Goal: Information Seeking & Learning: Learn about a topic

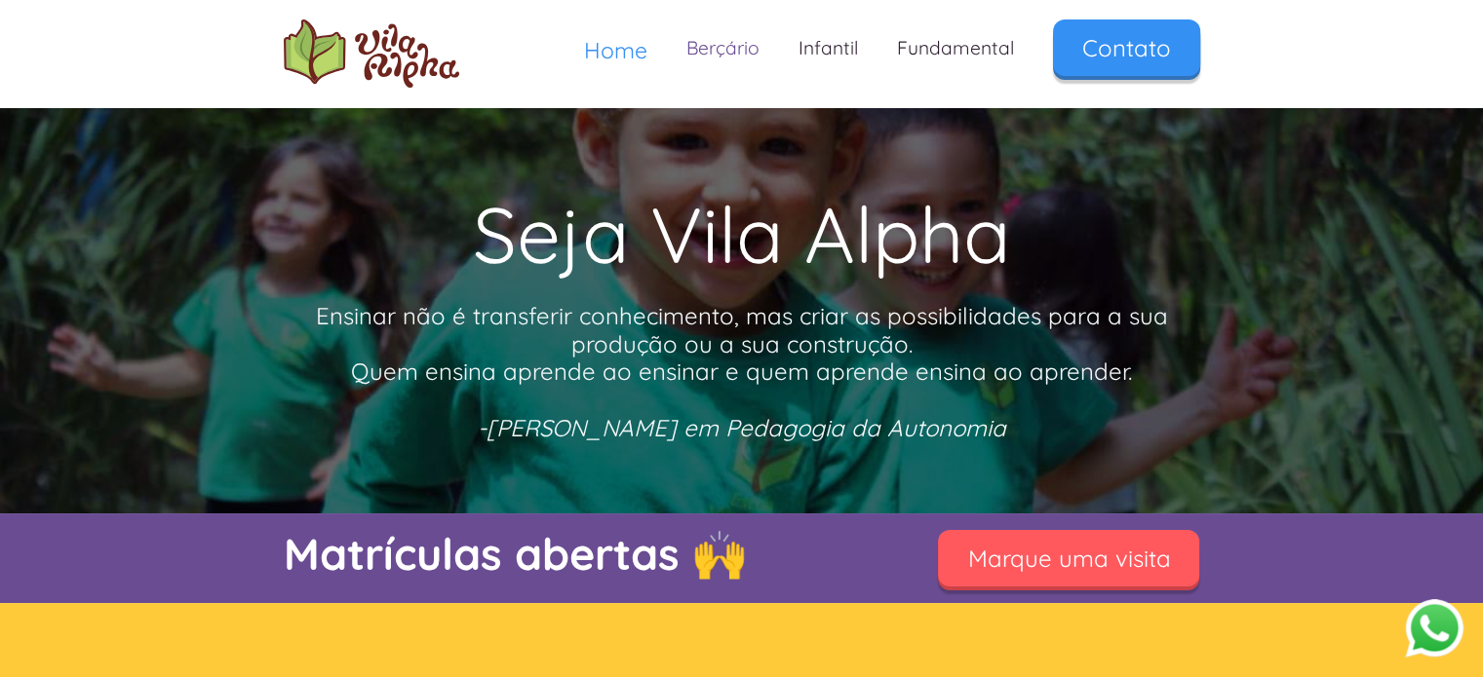
click at [722, 53] on link "Berçário" at bounding box center [723, 48] width 112 height 58
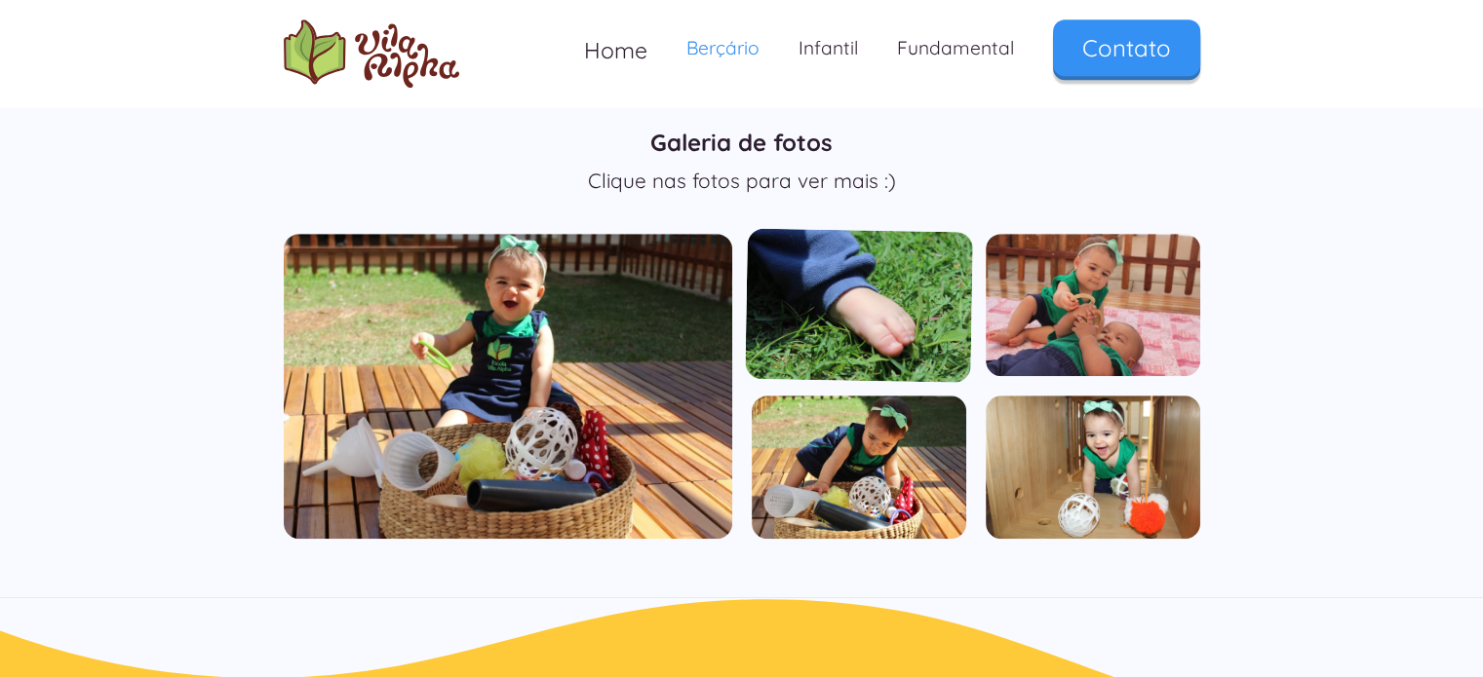
scroll to position [1170, 0]
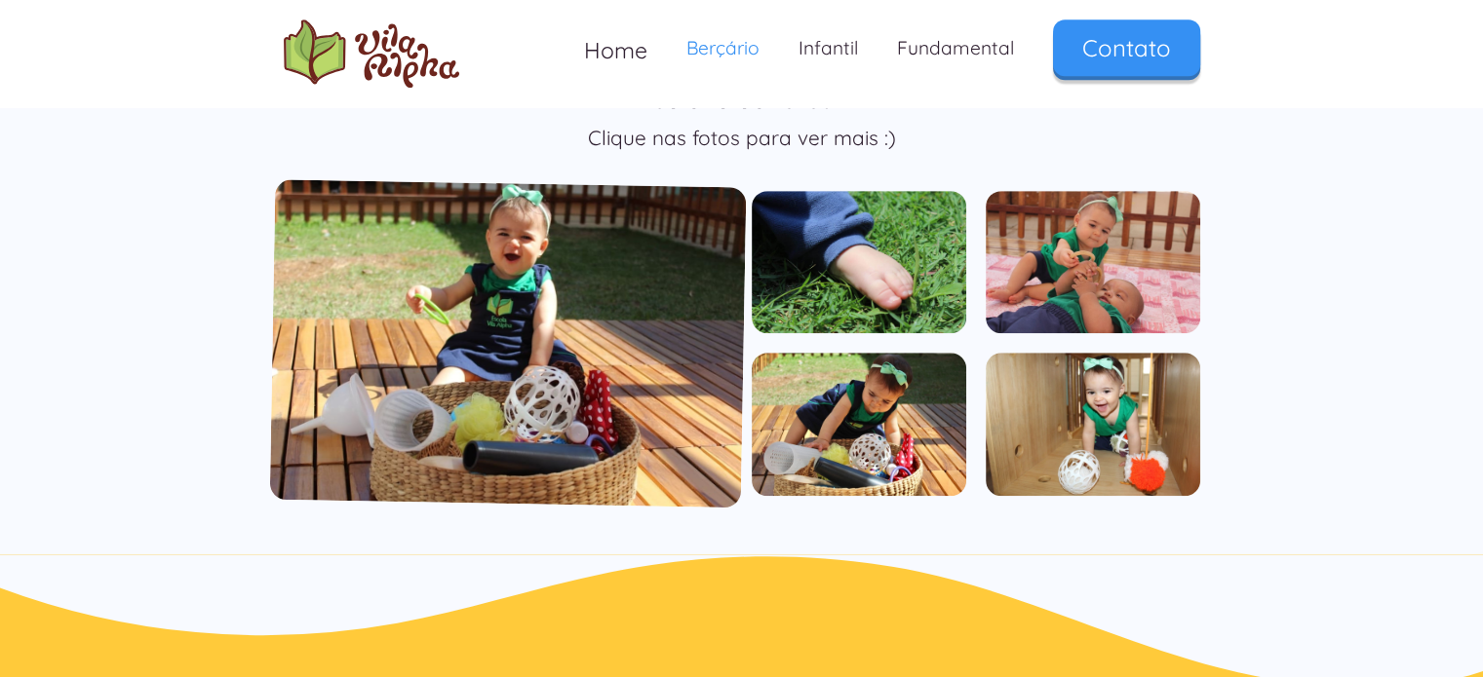
click at [560, 345] on img "open lightbox" at bounding box center [507, 343] width 477 height 329
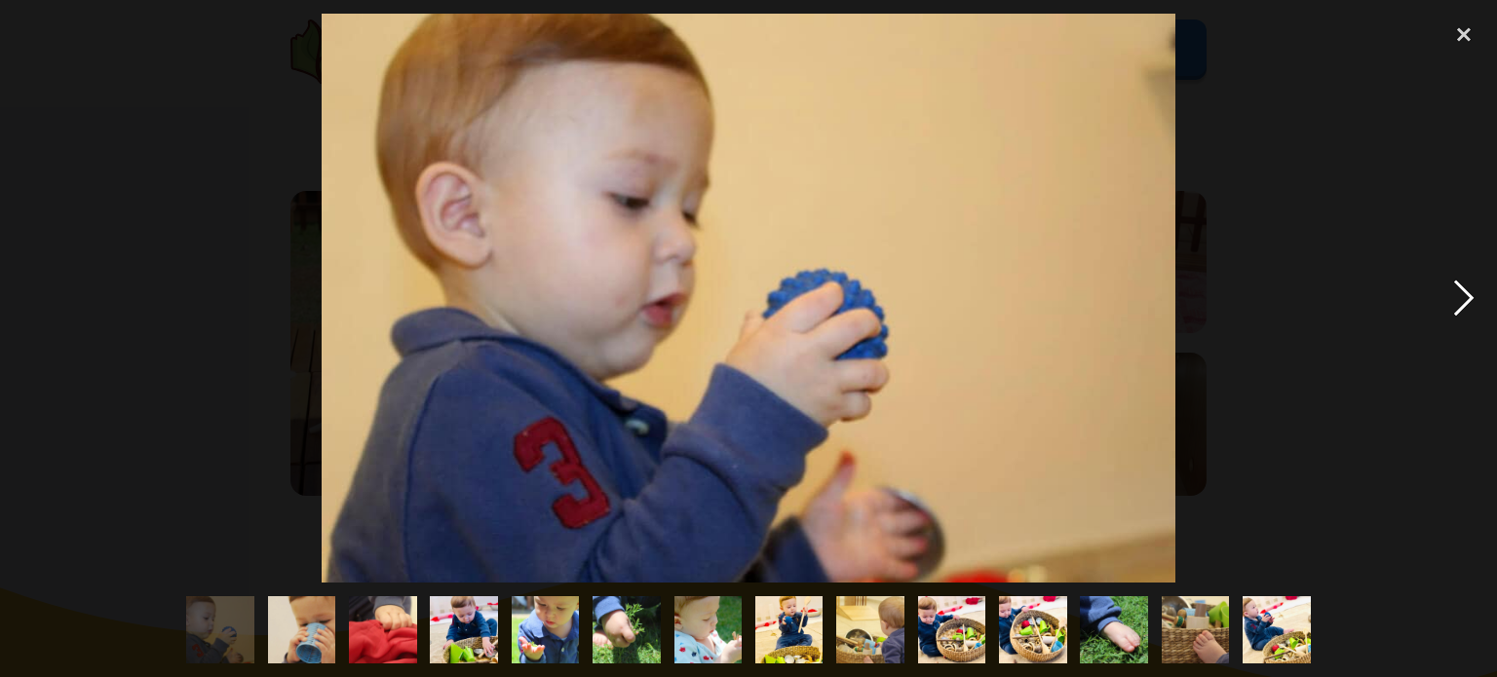
click at [1466, 295] on div "next image" at bounding box center [1464, 298] width 66 height 569
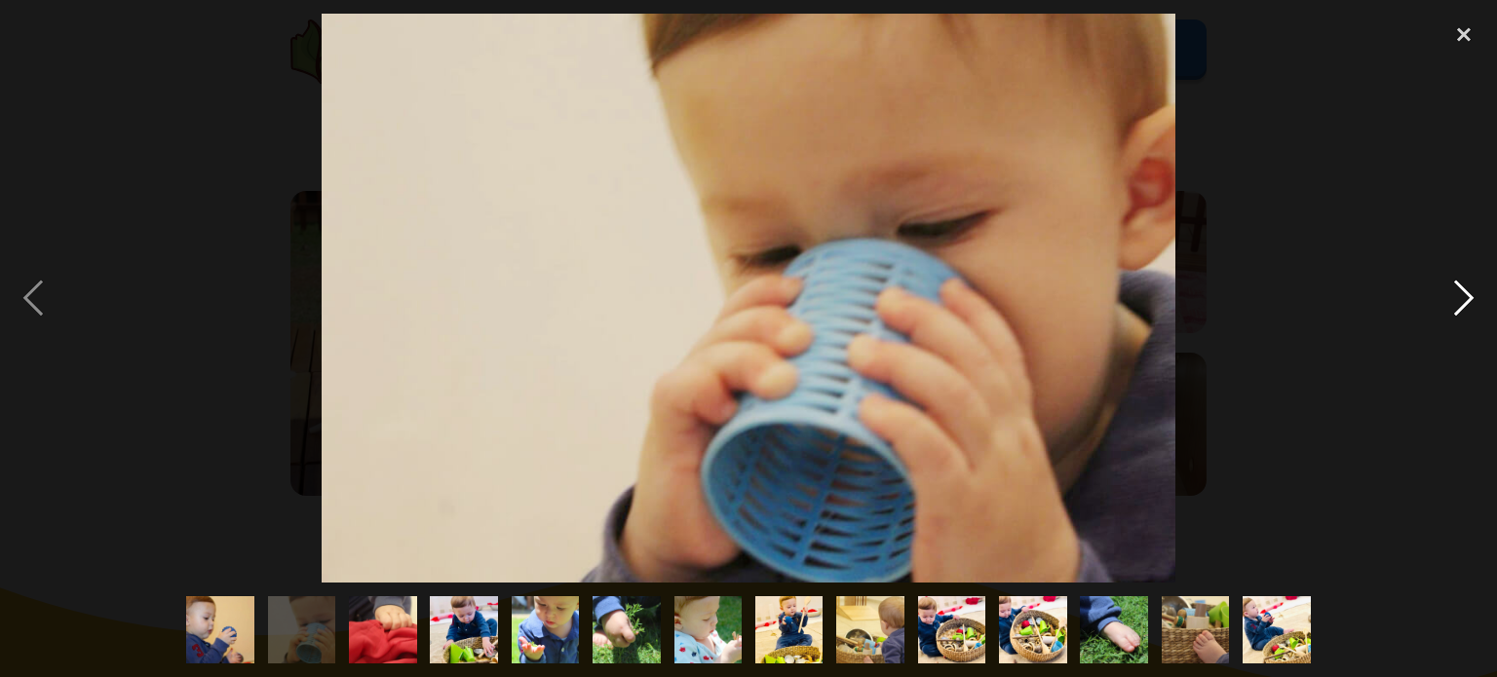
click at [1464, 295] on div "next image" at bounding box center [1464, 298] width 66 height 569
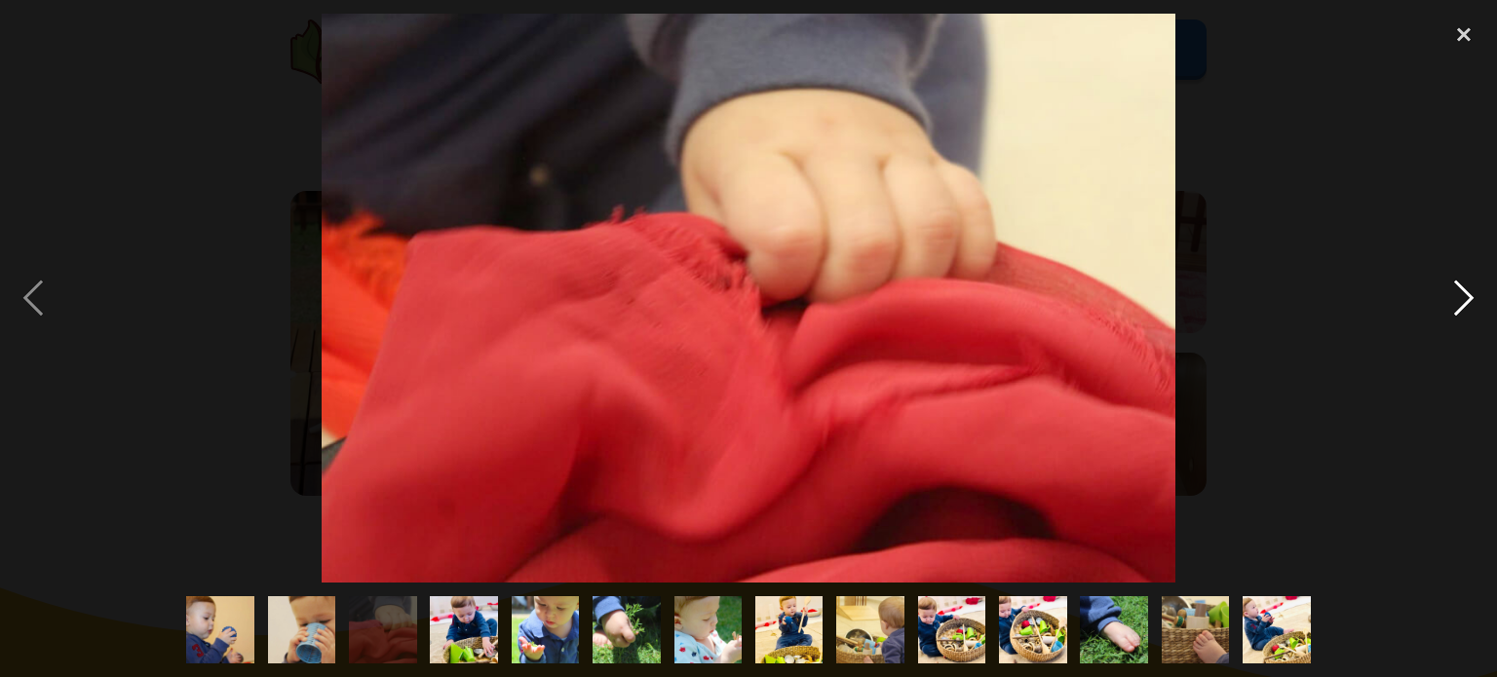
click at [1464, 295] on div "next image" at bounding box center [1464, 298] width 66 height 569
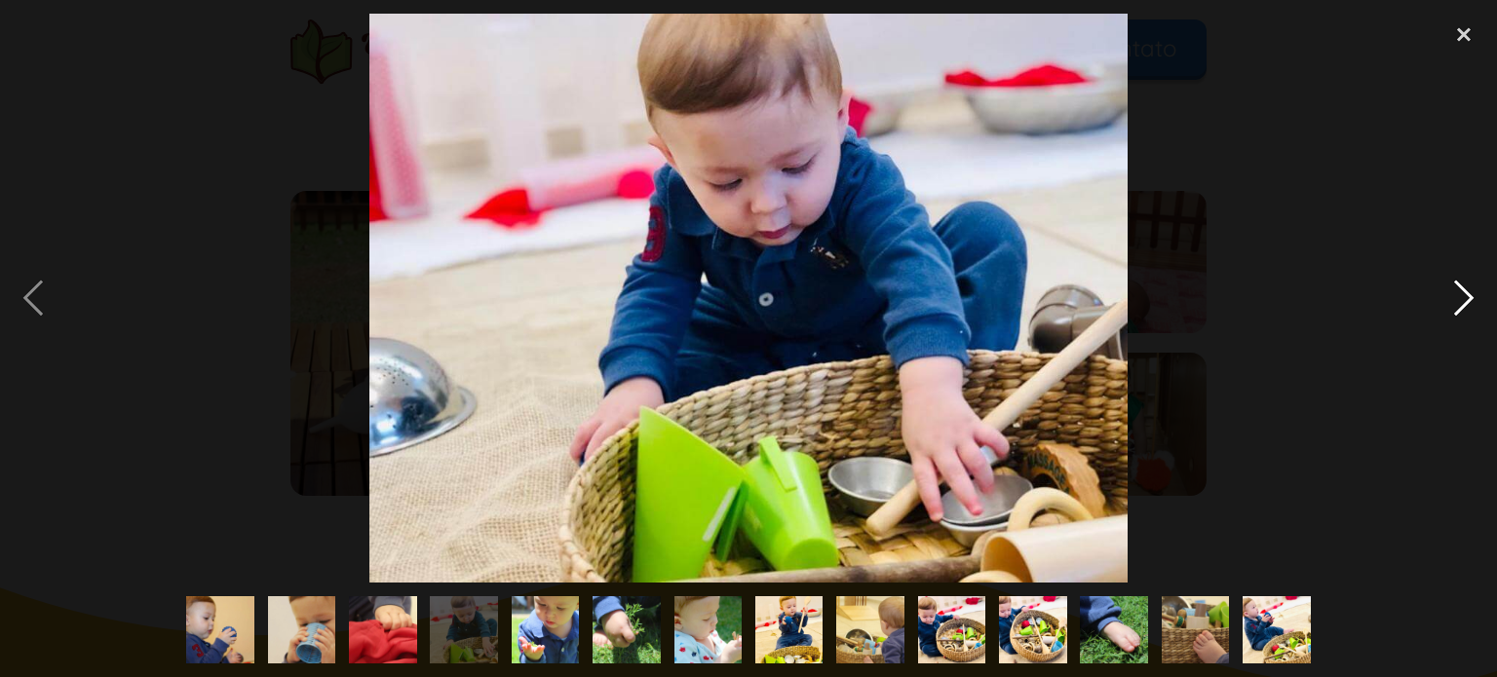
click at [1466, 291] on div "next image" at bounding box center [1464, 298] width 66 height 569
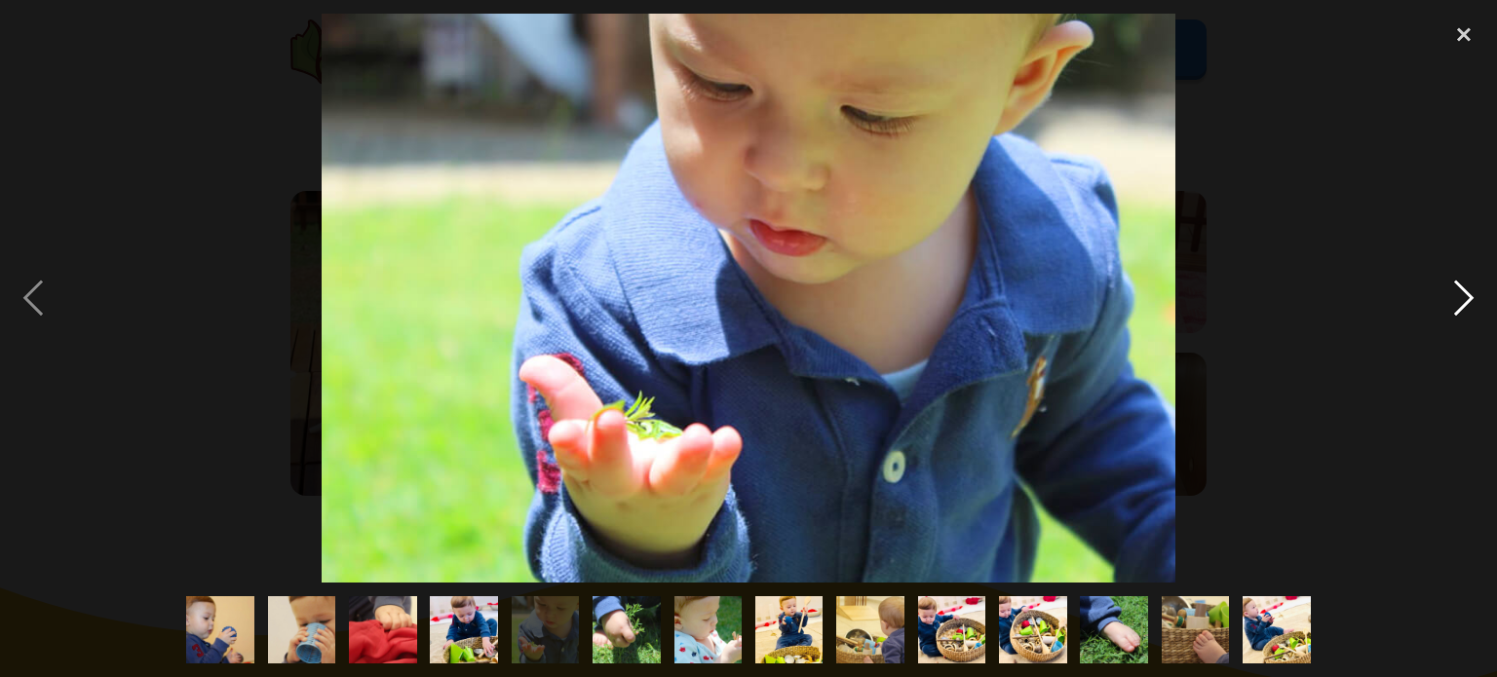
click at [1466, 291] on div "next image" at bounding box center [1464, 298] width 66 height 569
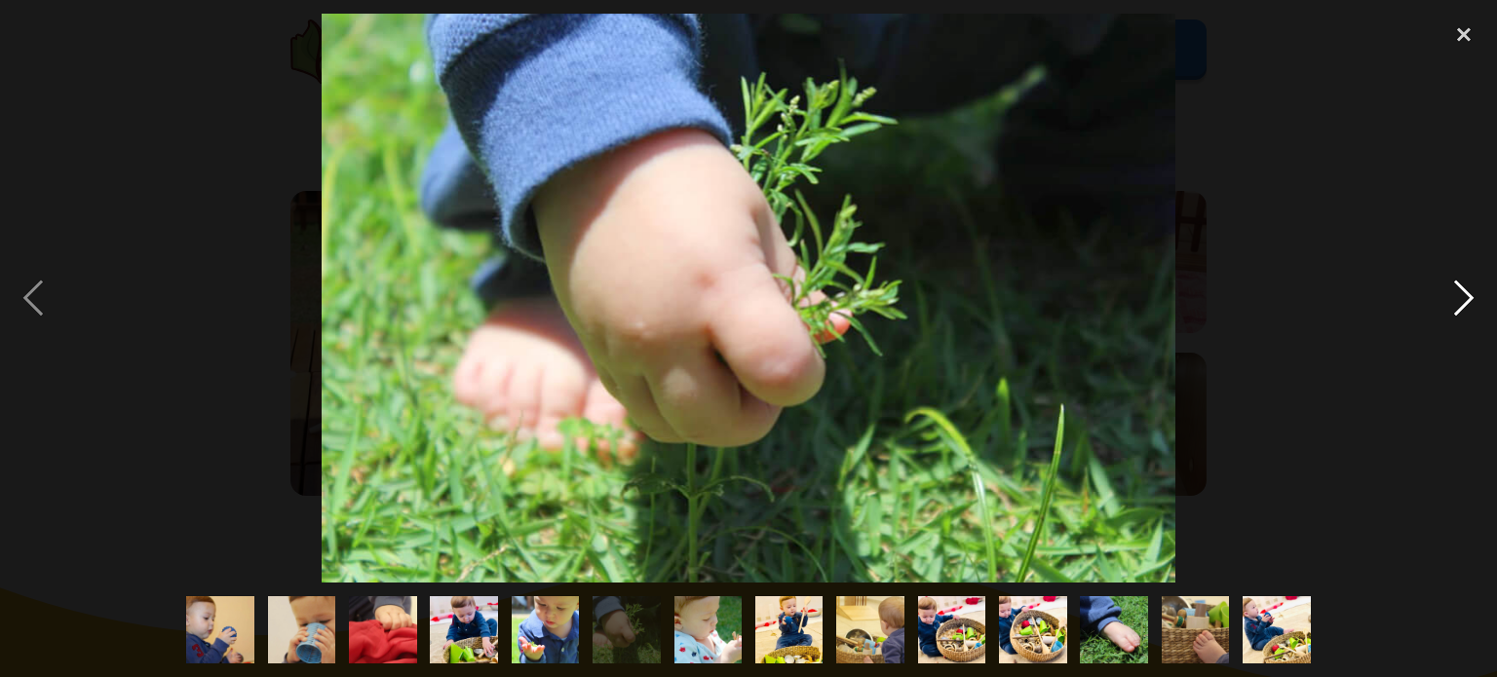
click at [1466, 291] on div "next image" at bounding box center [1464, 298] width 66 height 569
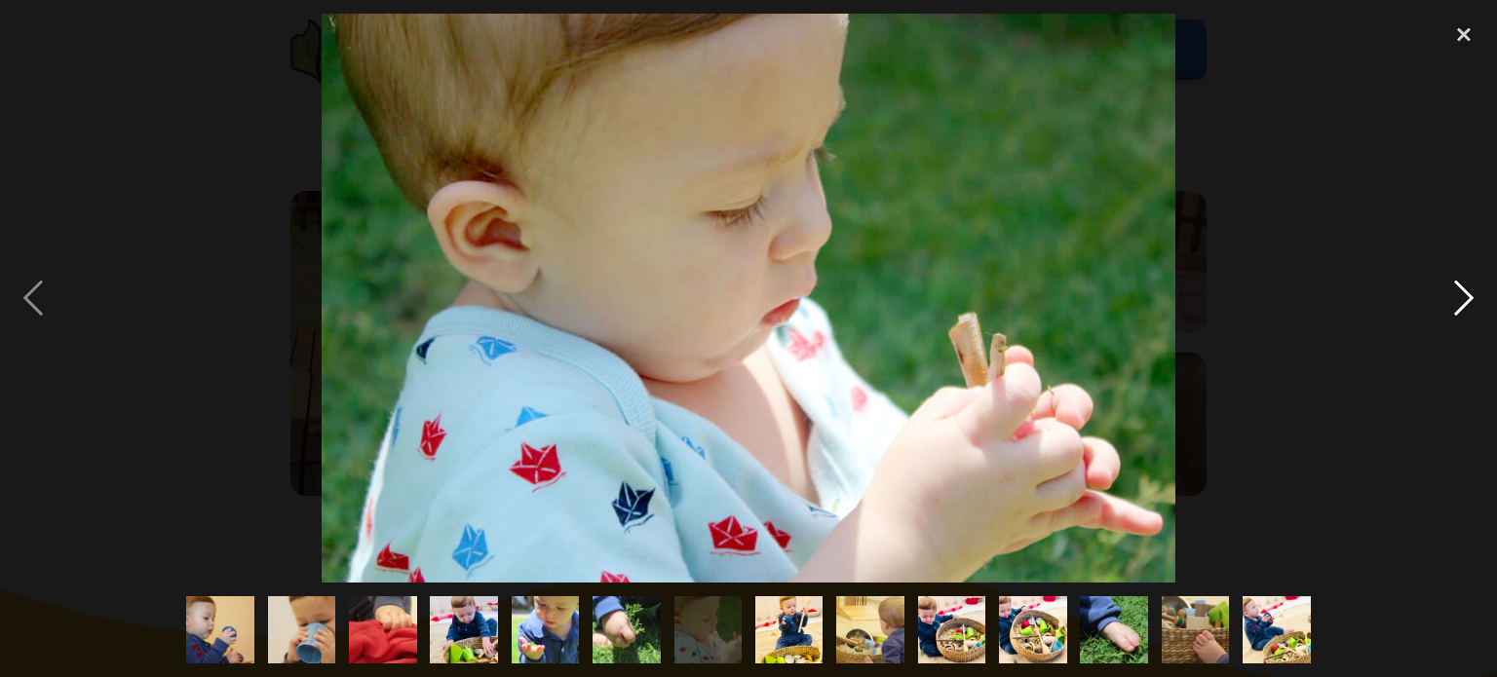
click at [1466, 291] on div "next image" at bounding box center [1464, 298] width 66 height 569
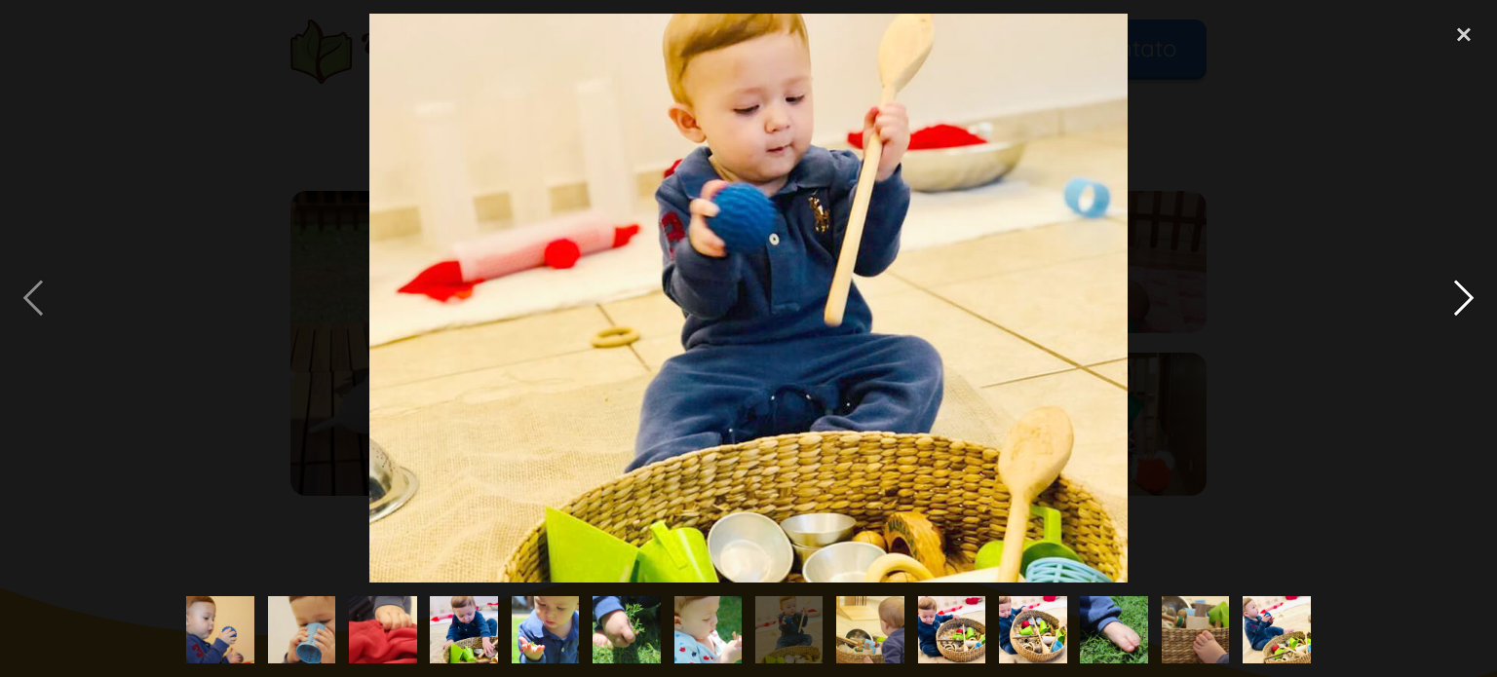
click at [1466, 291] on div "next image" at bounding box center [1464, 298] width 66 height 569
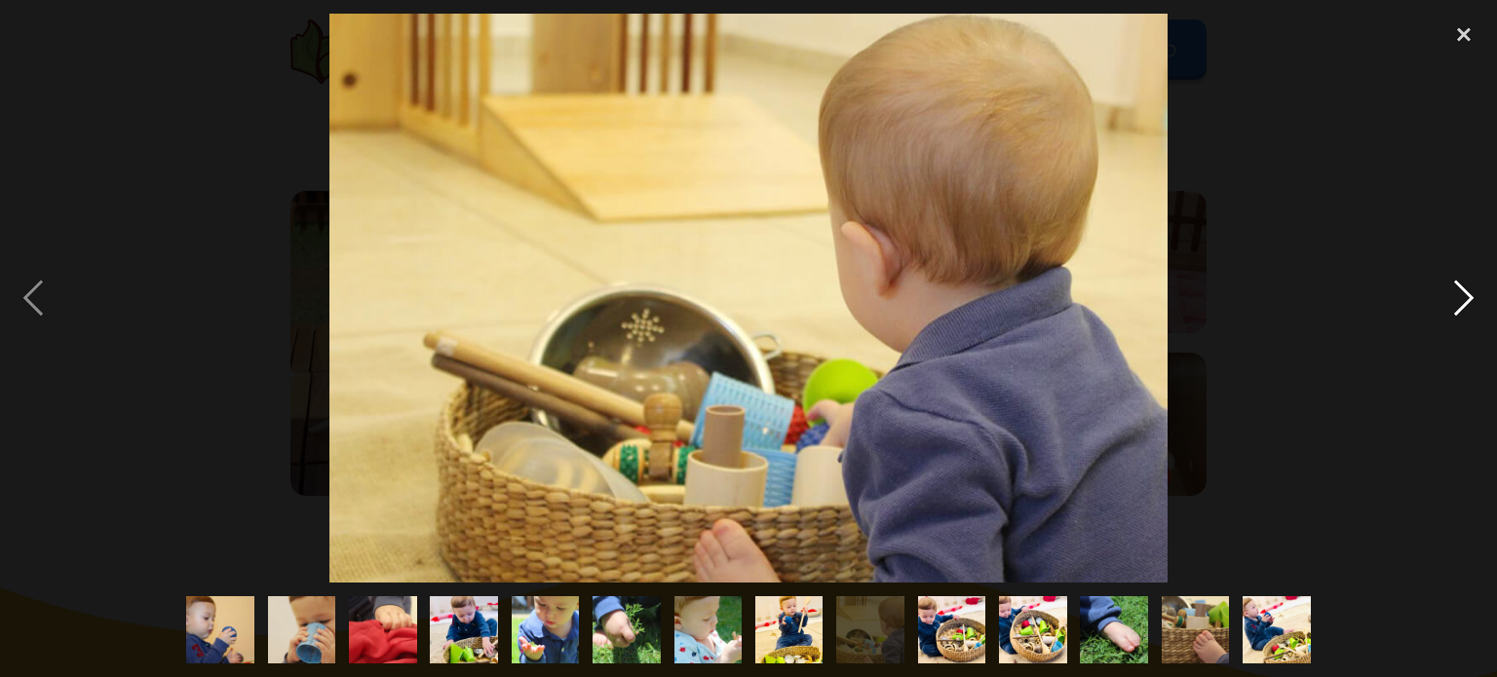
click at [1466, 291] on div "next image" at bounding box center [1464, 298] width 66 height 569
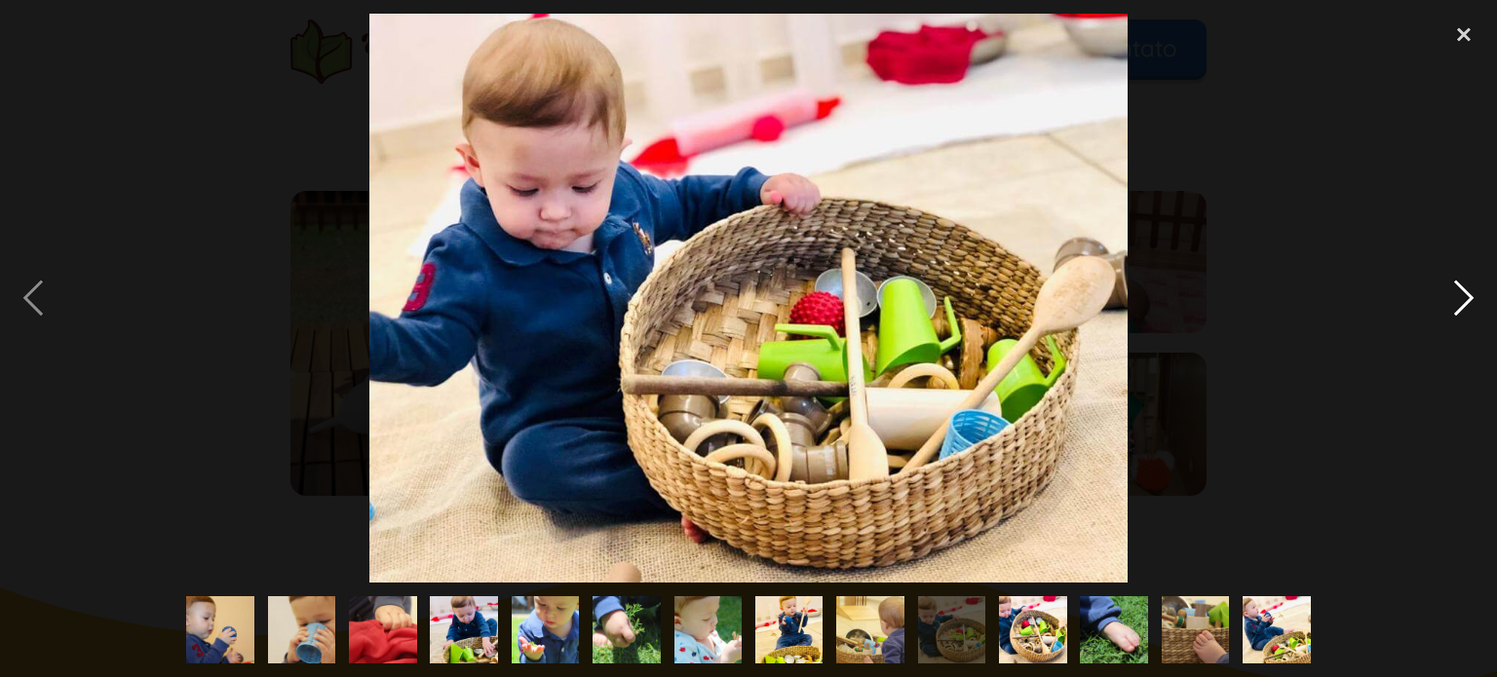
click at [1466, 291] on div "next image" at bounding box center [1464, 298] width 66 height 569
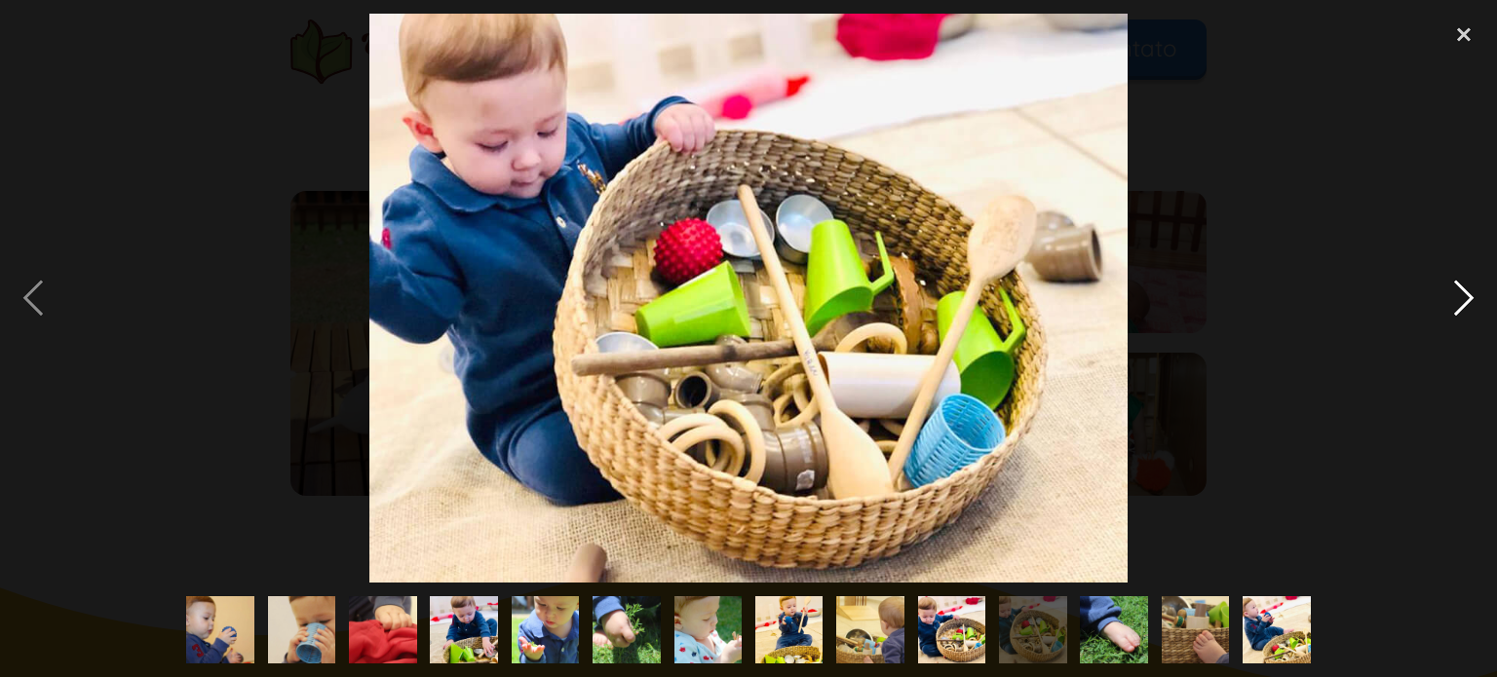
click at [1466, 291] on div "next image" at bounding box center [1464, 298] width 66 height 569
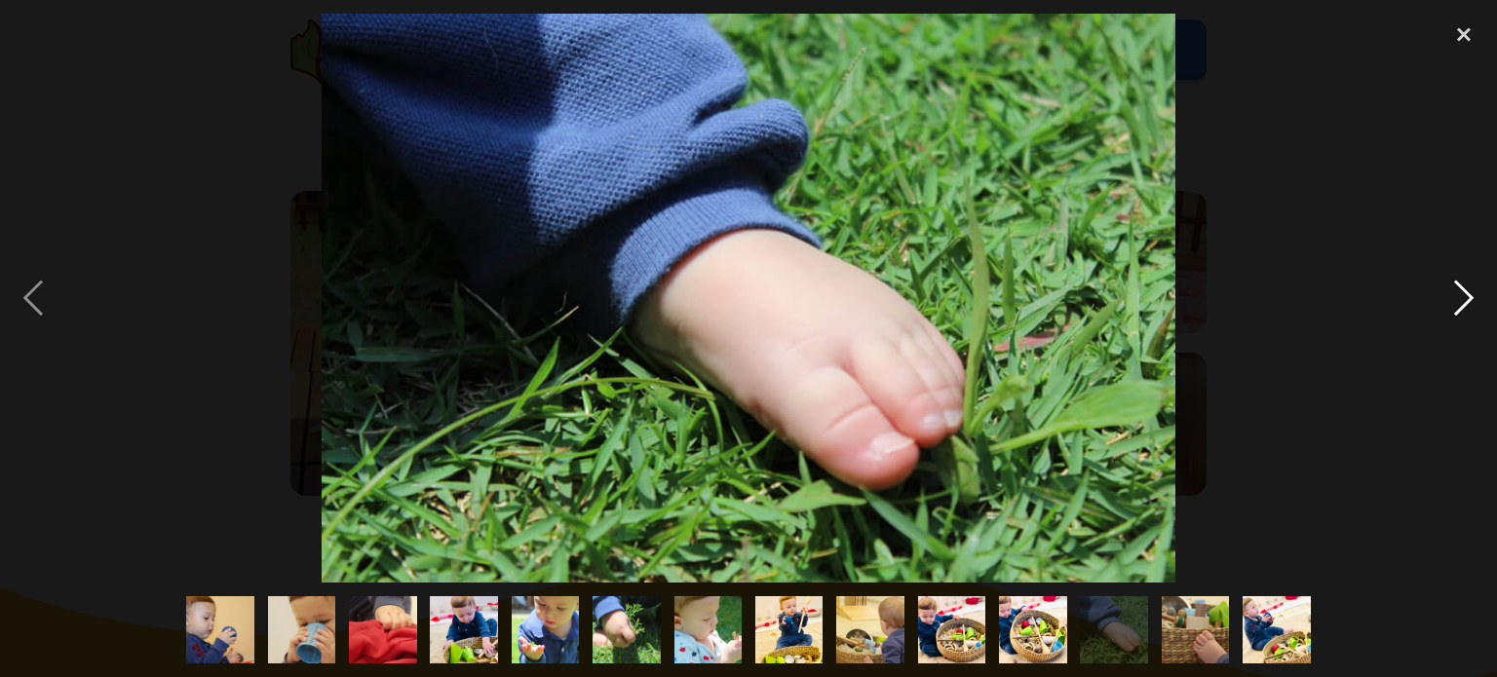
click at [1466, 291] on div "next image" at bounding box center [1464, 298] width 66 height 569
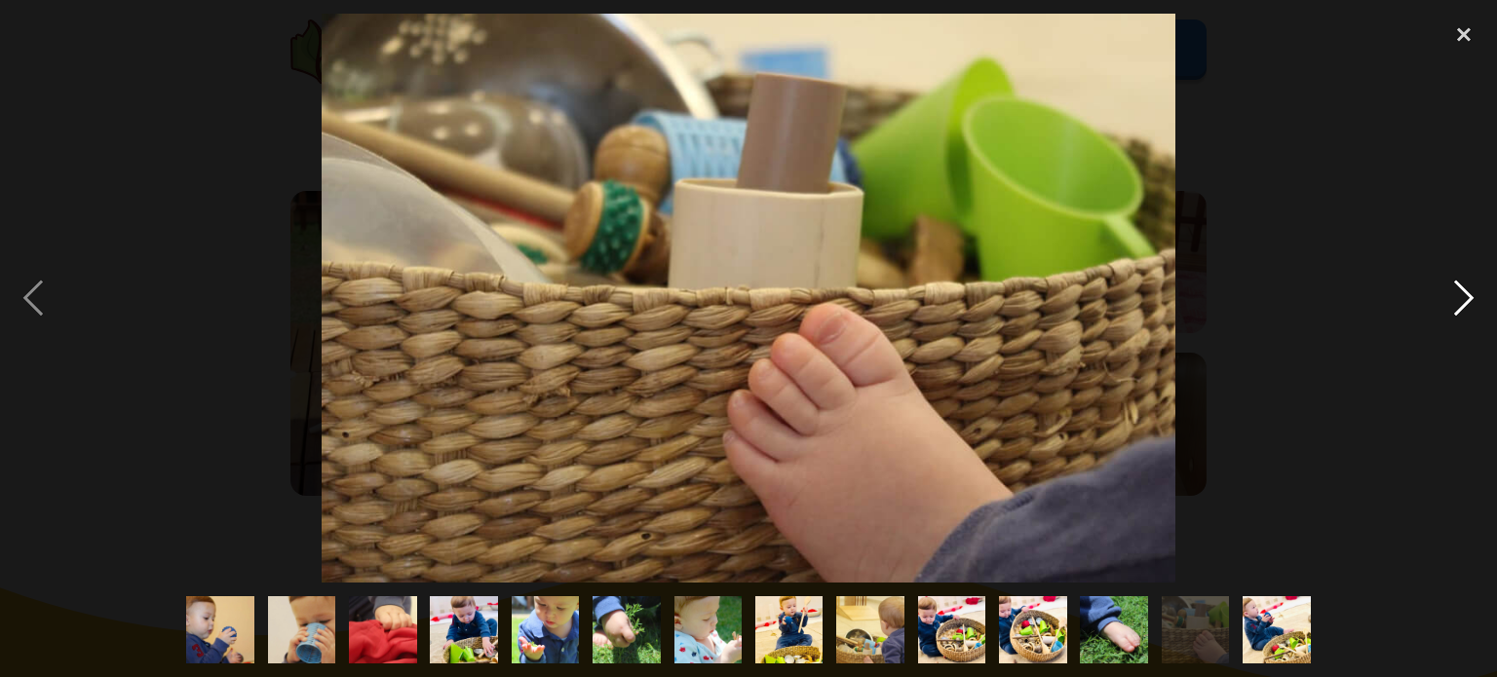
click at [1466, 291] on div "next image" at bounding box center [1464, 298] width 66 height 569
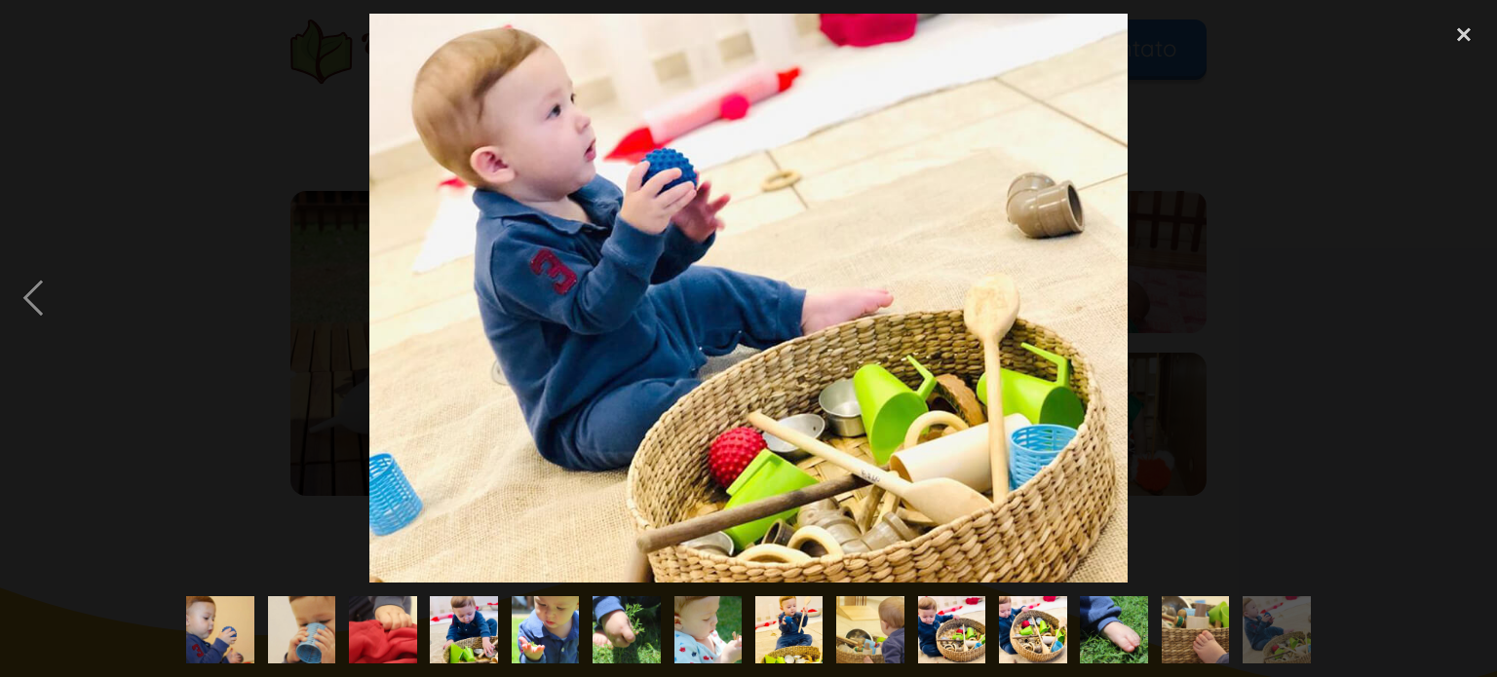
click at [1466, 291] on div "next image" at bounding box center [1464, 298] width 66 height 569
click at [1462, 30] on div "close lightbox" at bounding box center [1464, 35] width 66 height 43
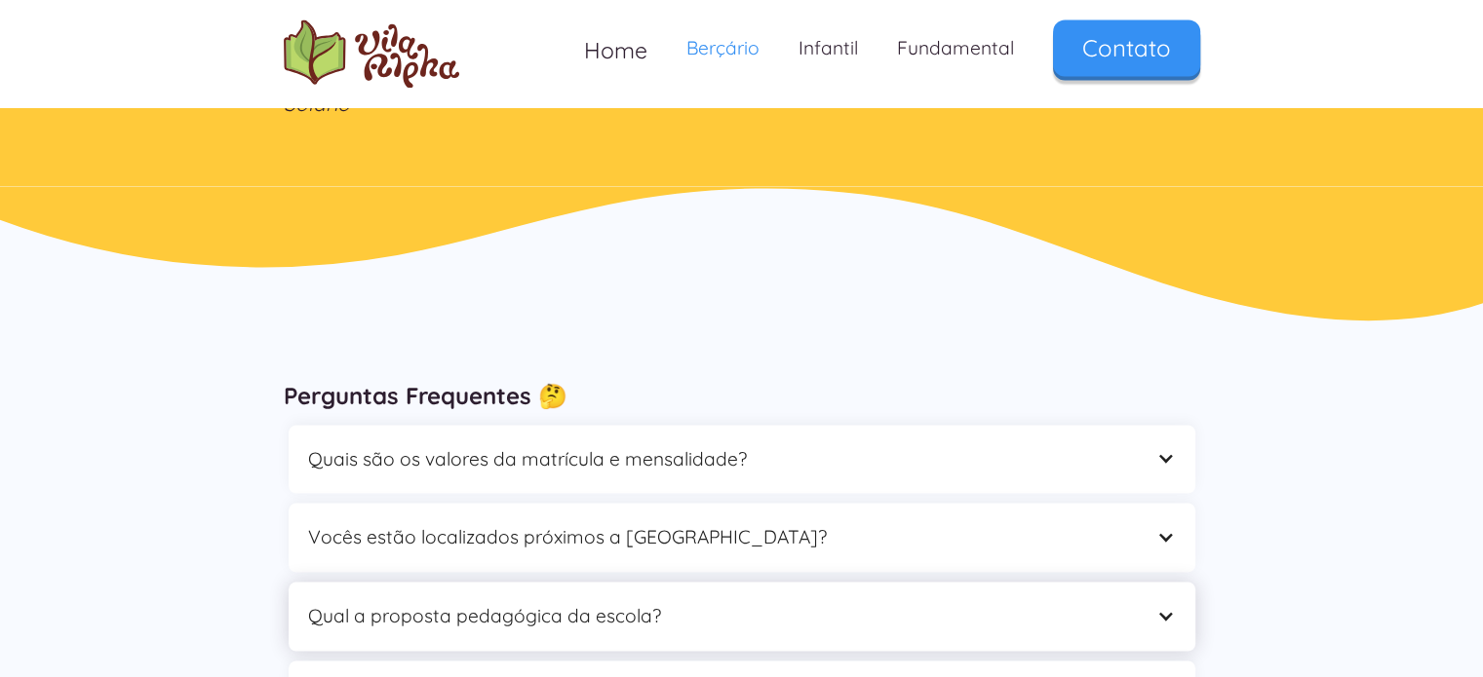
scroll to position [3119, 0]
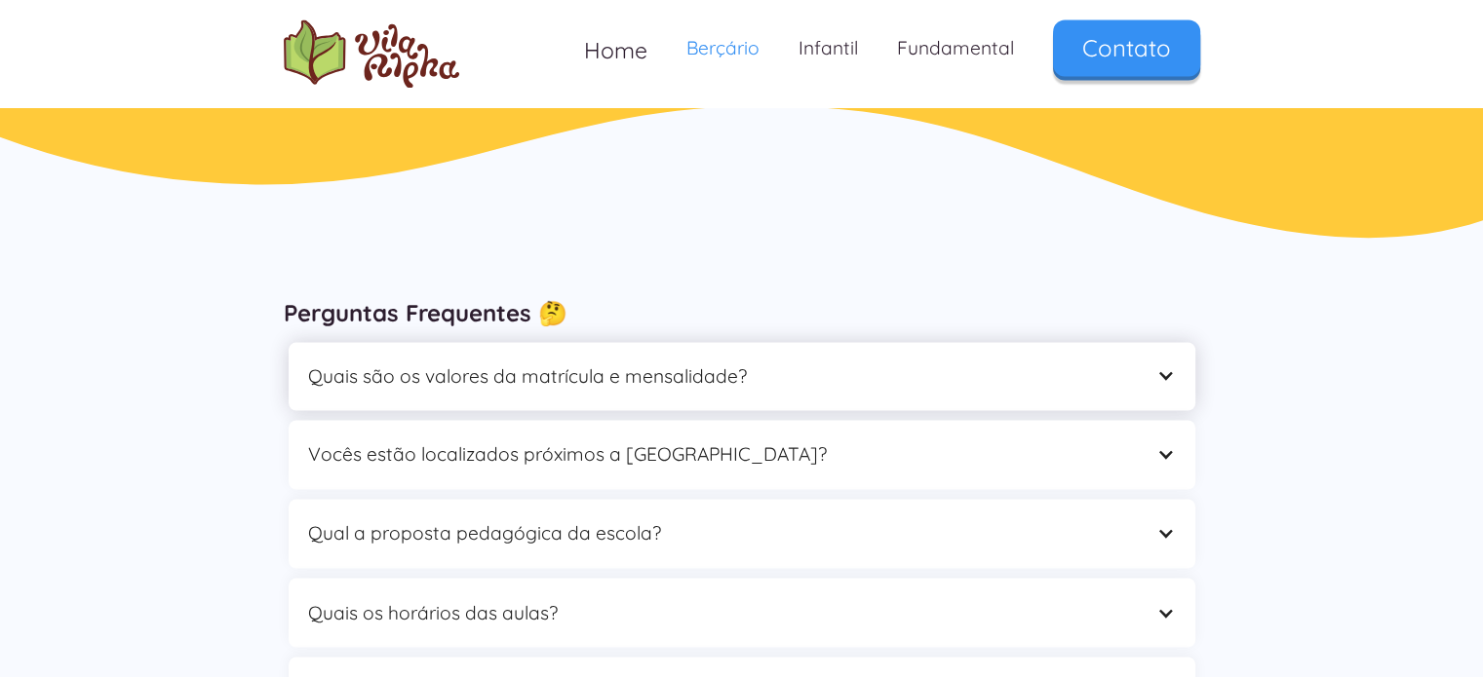
click at [714, 388] on div "Quais são os valores da matrícula e mensalidade?" at bounding box center [722, 377] width 829 height 30
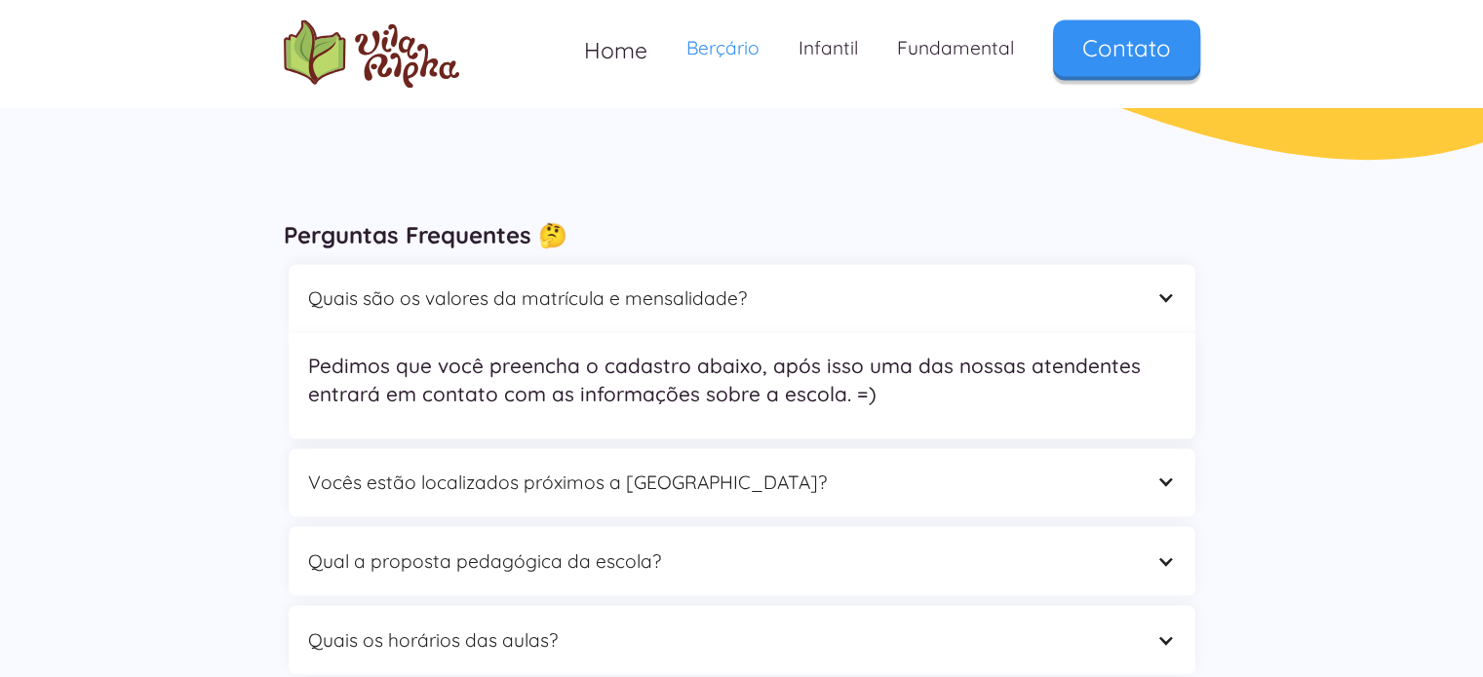
scroll to position [3314, 0]
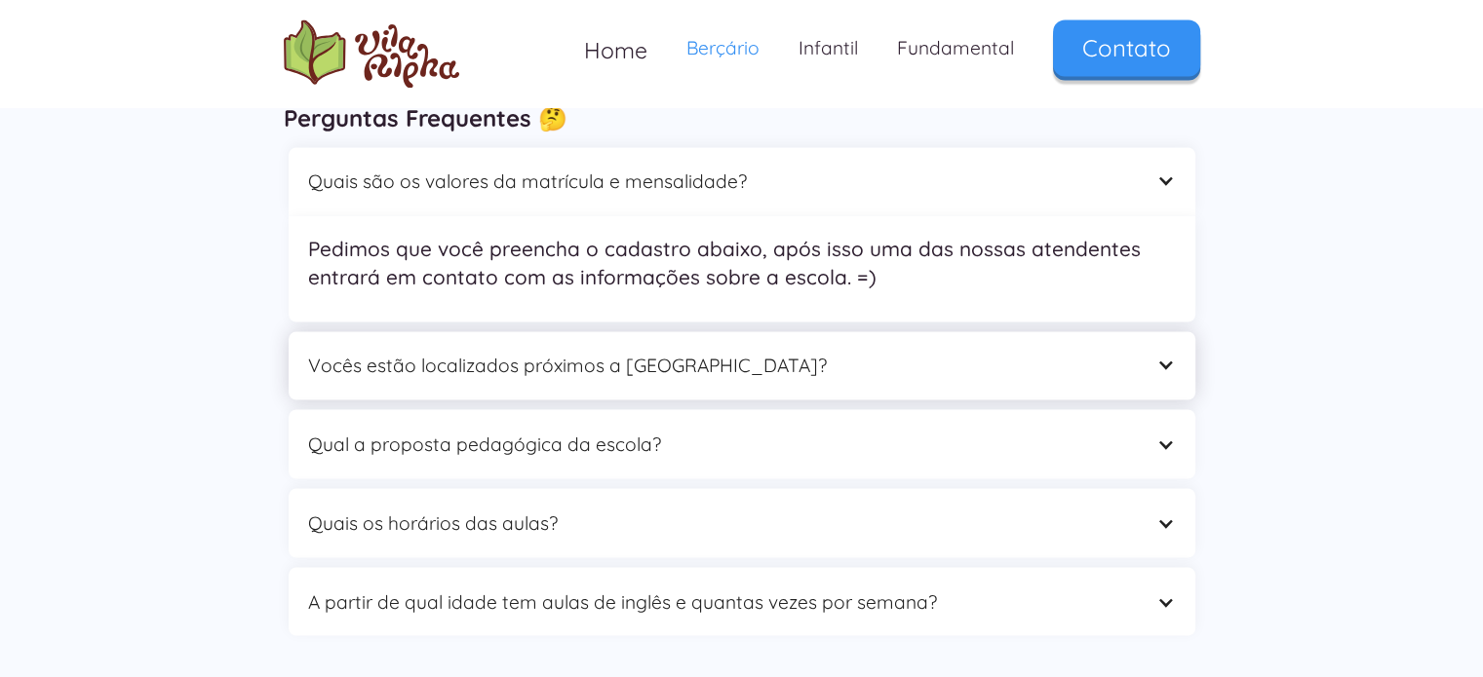
click at [692, 381] on div "Vocês estão localizados próximos a [GEOGRAPHIC_DATA]?" at bounding box center [742, 365] width 907 height 69
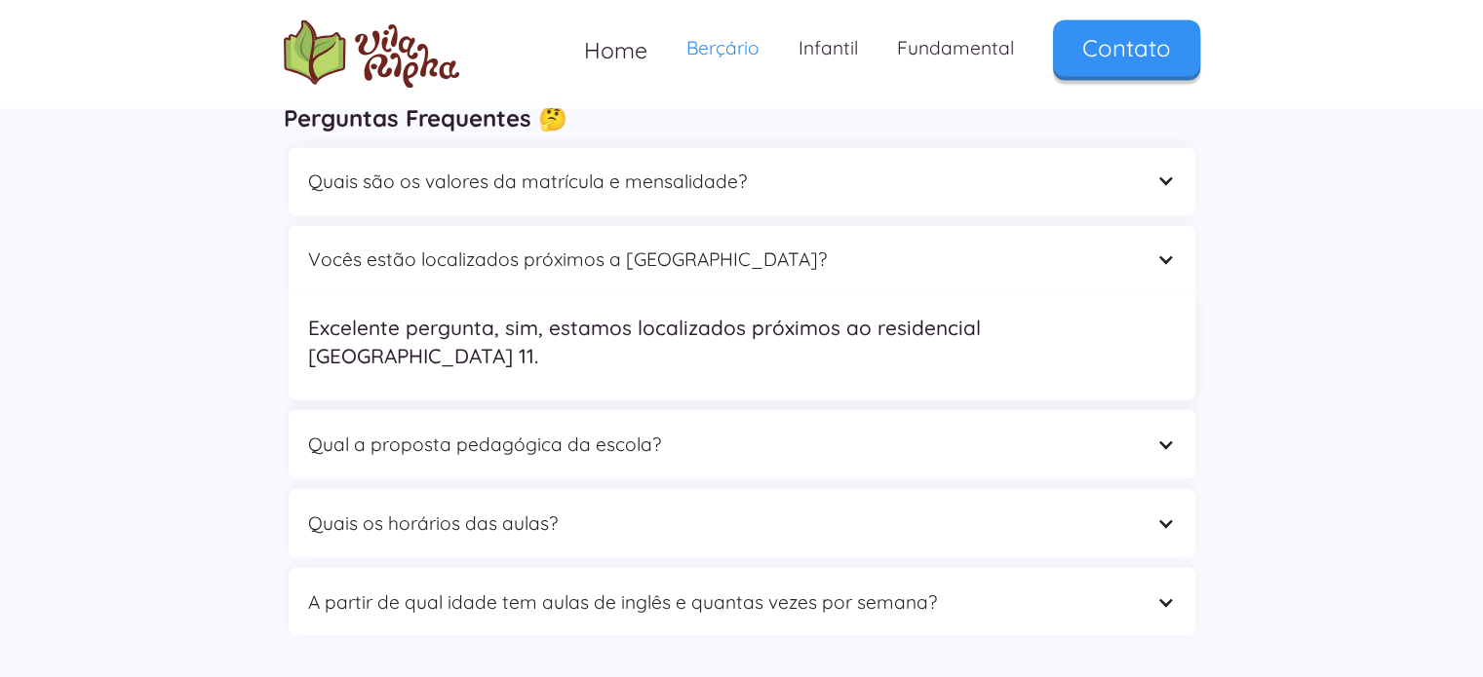
scroll to position [3412, 0]
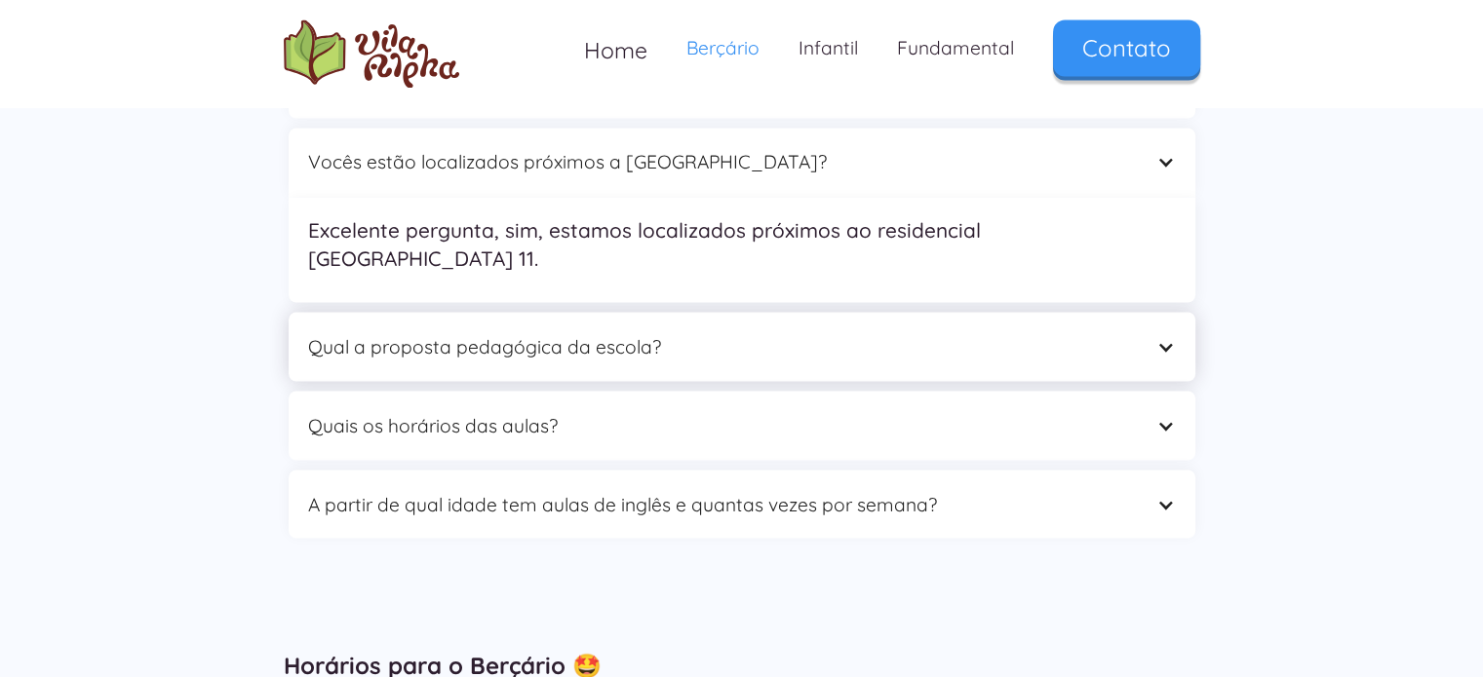
click at [626, 331] on div "Qual a proposta pedagógica da escola?" at bounding box center [722, 346] width 829 height 30
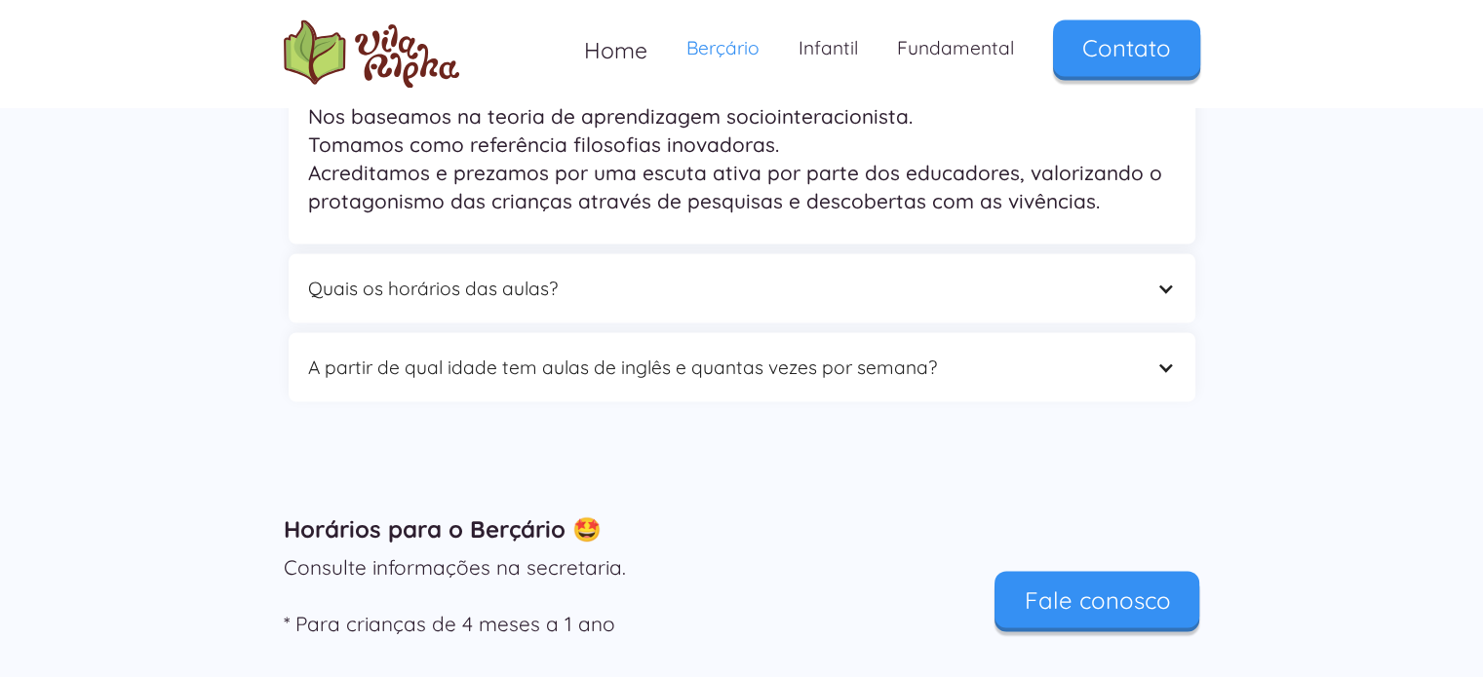
scroll to position [3607, 0]
click at [641, 291] on div "Quais os horários das aulas?" at bounding box center [722, 287] width 829 height 30
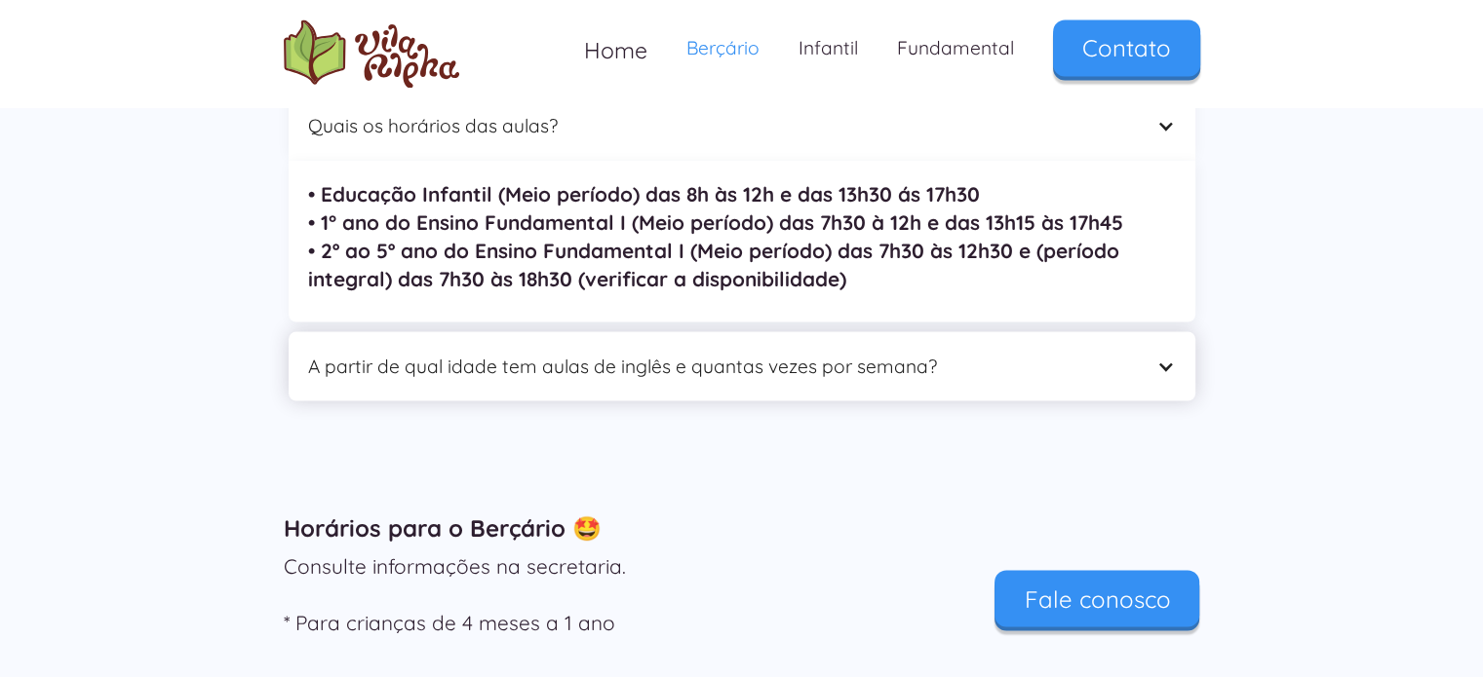
scroll to position [3704, 0]
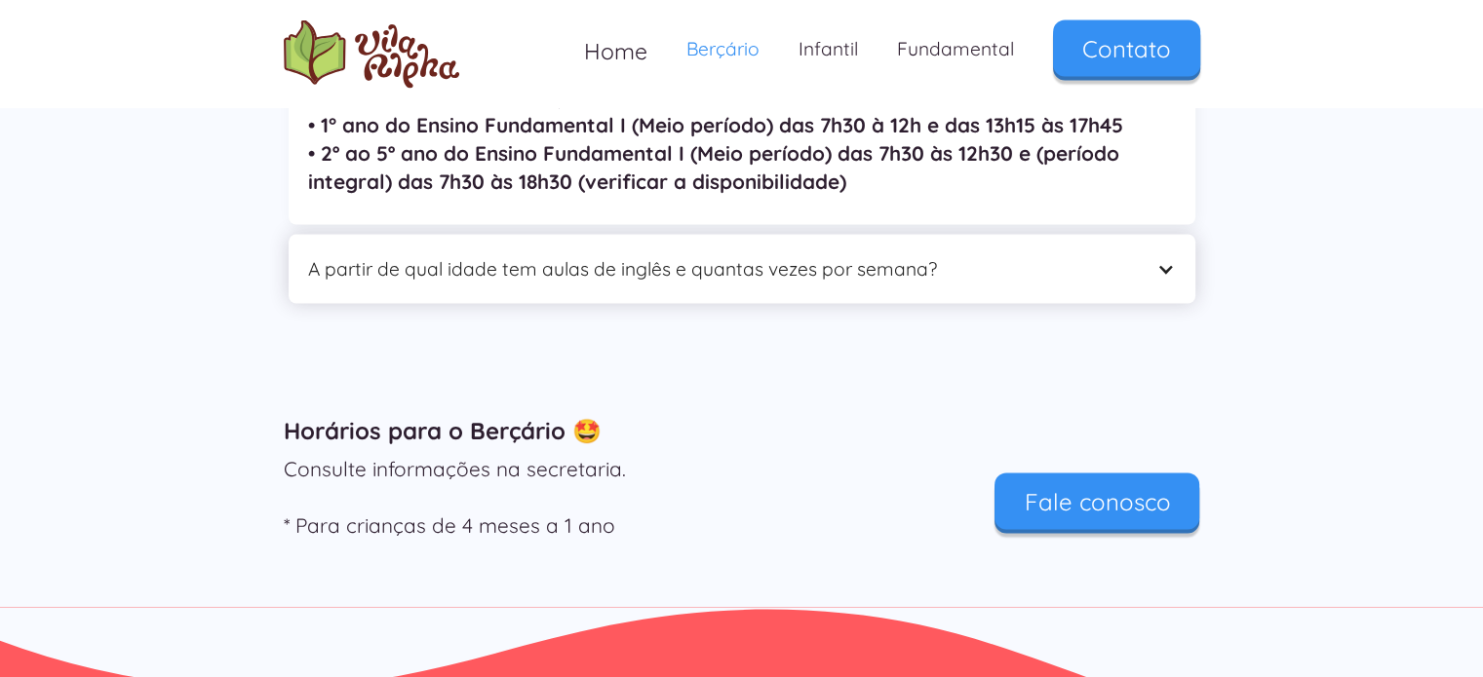
click at [659, 290] on div "A partir de qual idade tem aulas de inglês e quantas vezes por semana?" at bounding box center [742, 268] width 907 height 69
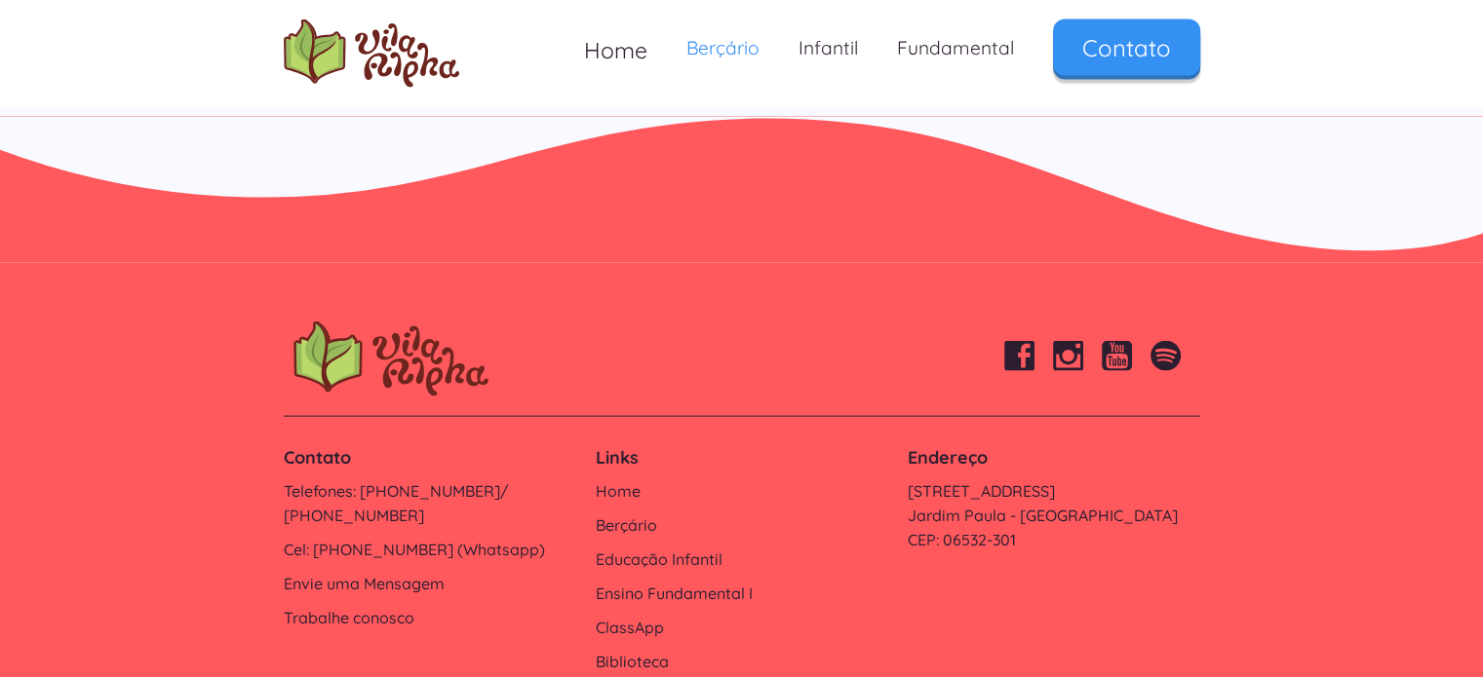
scroll to position [4192, 0]
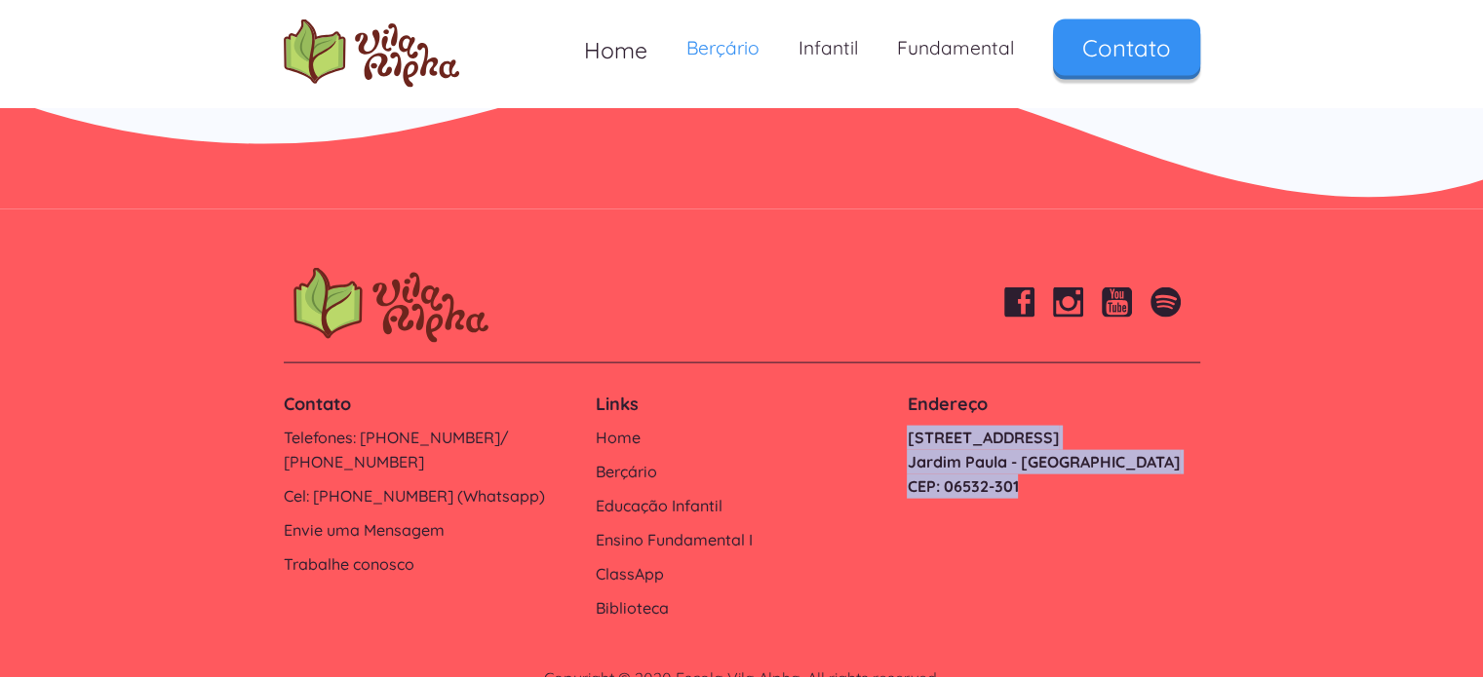
drag, startPoint x: 905, startPoint y: 436, endPoint x: 1059, endPoint y: 492, distance: 164.1
click at [1059, 492] on div "Endereço Estrada do Ipanema, 1006 Jardim Paula - Santana de Parnaíba CEP: 06532…" at bounding box center [1053, 446] width 312 height 126
copy link "Estrada do Ipanema, 1006 Jardim Paula - Santana de Parnaíba CEP: 06532-301"
